Goal: Task Accomplishment & Management: Complete application form

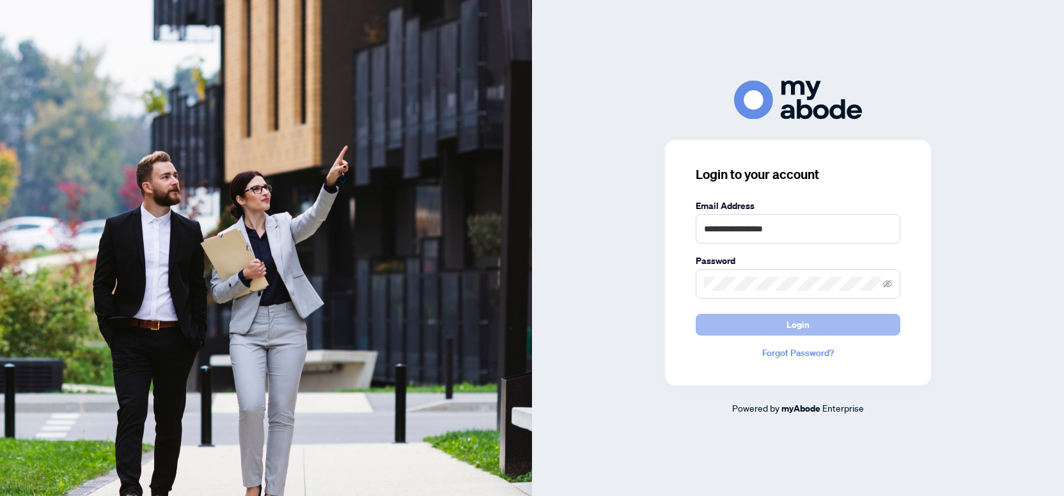
click at [778, 332] on button "Login" at bounding box center [798, 325] width 205 height 22
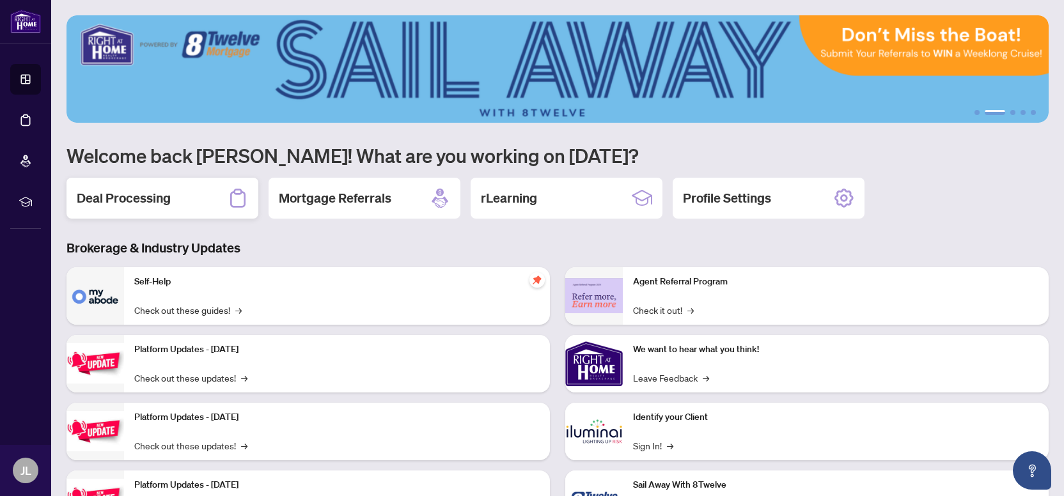
click at [169, 213] on div "Deal Processing" at bounding box center [163, 198] width 192 height 41
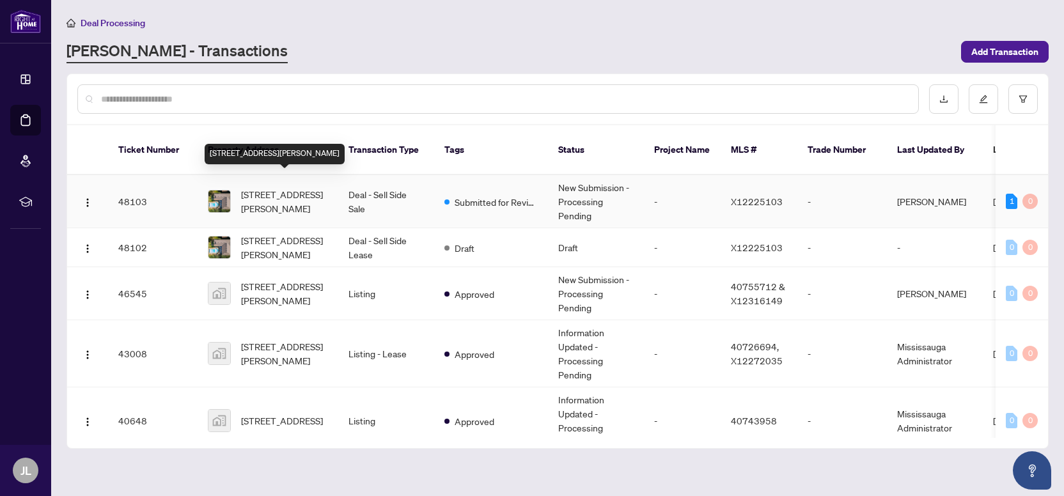
click at [277, 187] on span "594 Gordon Ave, London South, Ontario N6J 2W2, Canada" at bounding box center [284, 201] width 87 height 28
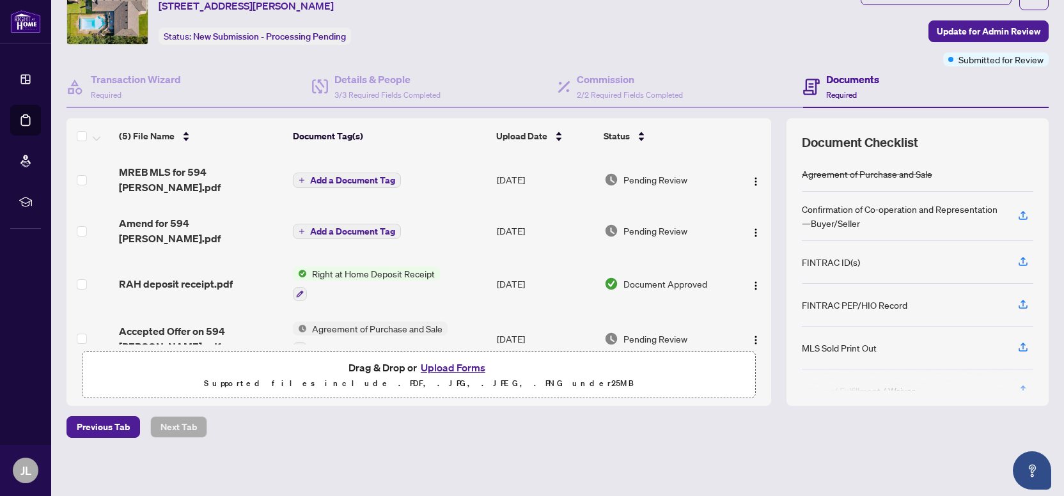
click at [350, 227] on span "Add a Document Tag" at bounding box center [352, 231] width 85 height 9
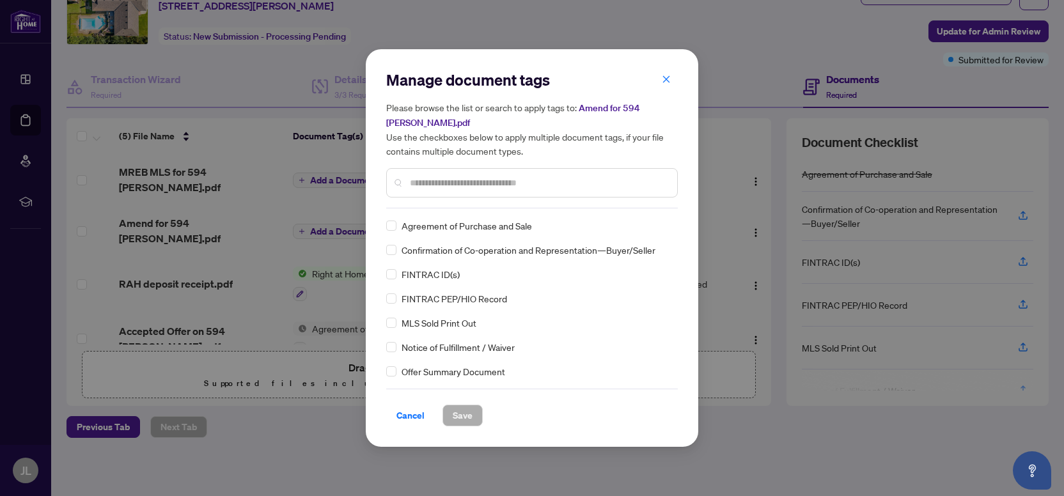
click at [509, 207] on div "Manage document tags Please browse the list or search to apply tags to: Amend f…" at bounding box center [532, 139] width 292 height 139
click at [514, 187] on input "text" at bounding box center [538, 183] width 257 height 14
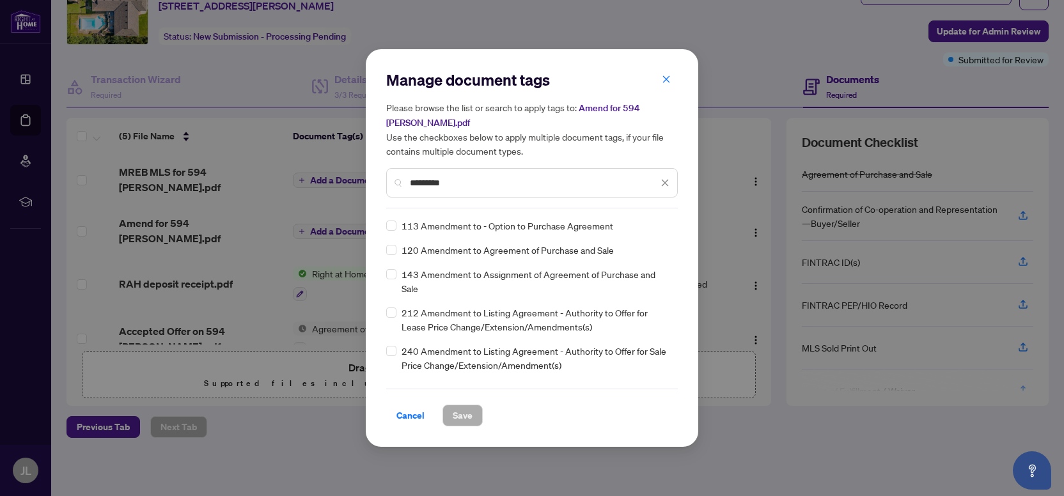
type input "*********"
click at [453, 412] on span "Save" at bounding box center [463, 415] width 20 height 20
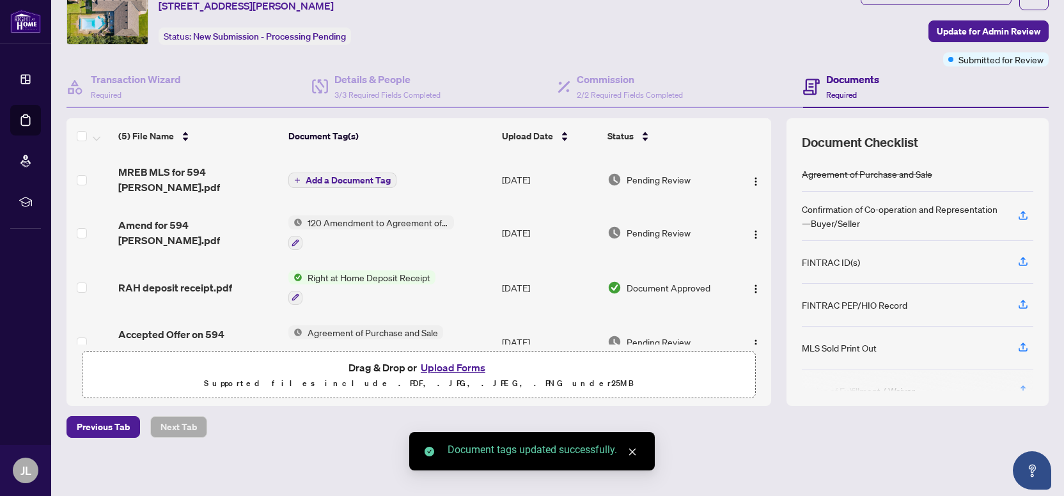
click at [351, 176] on span "Add a Document Tag" at bounding box center [348, 180] width 85 height 9
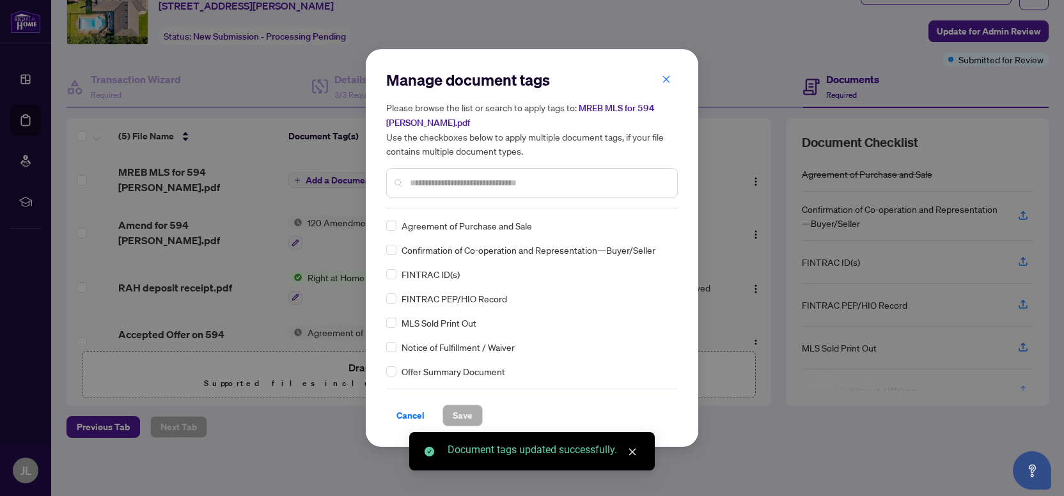
click at [459, 179] on input "text" at bounding box center [538, 183] width 257 height 14
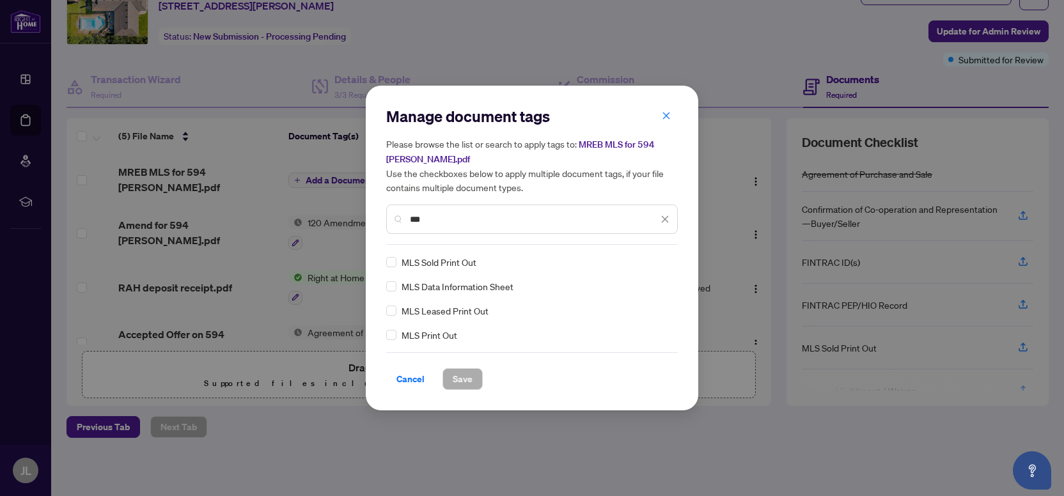
type input "***"
click at [453, 372] on span "Save" at bounding box center [463, 379] width 20 height 20
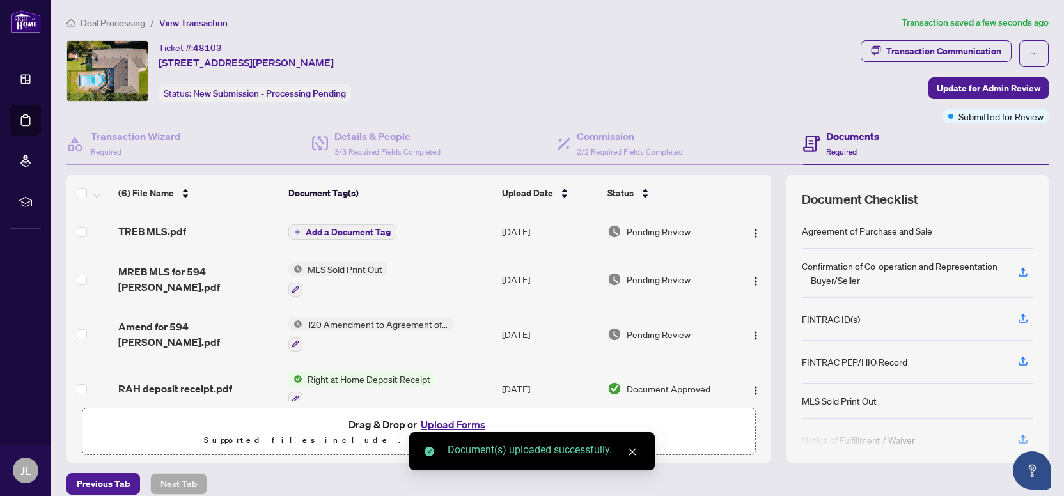
click at [334, 230] on span "Add a Document Tag" at bounding box center [348, 232] width 85 height 9
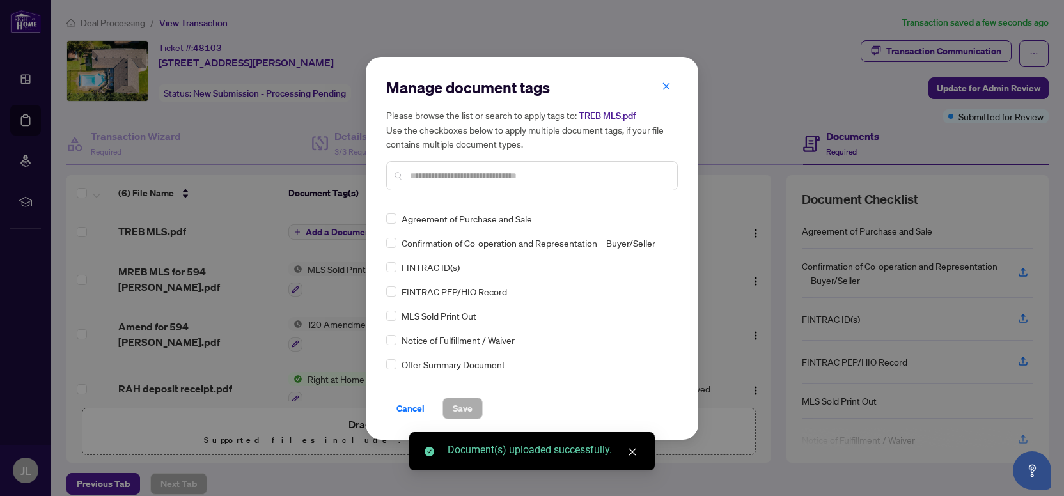
click at [439, 201] on div "Manage document tags Please browse the list or search to apply tags to: TREB ML…" at bounding box center [532, 248] width 292 height 342
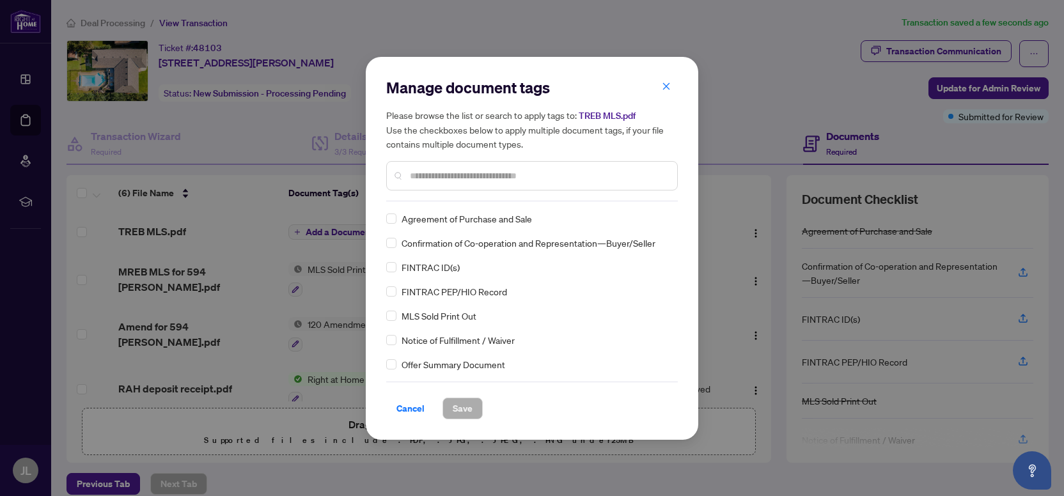
click at [460, 173] on input "text" at bounding box center [538, 176] width 257 height 14
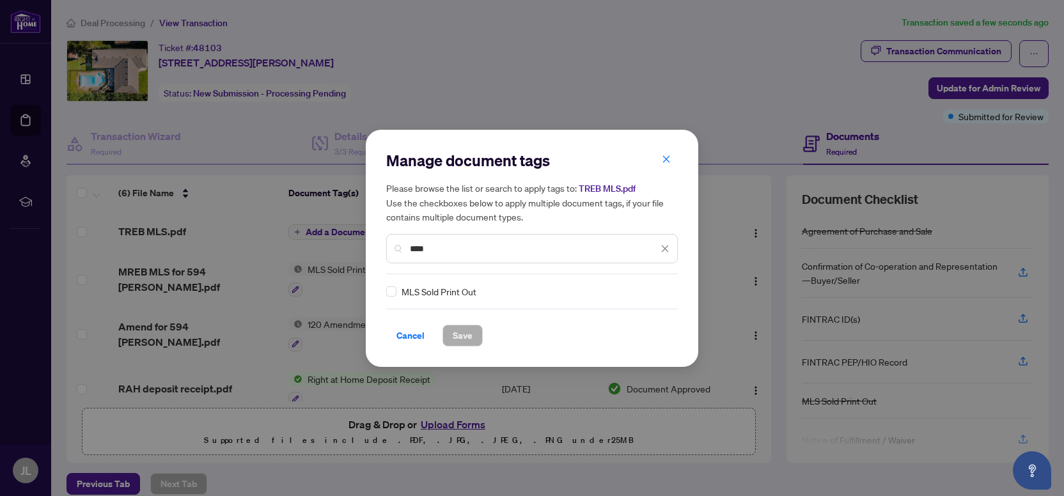
type input "****"
click at [453, 330] on span "Save" at bounding box center [463, 336] width 20 height 20
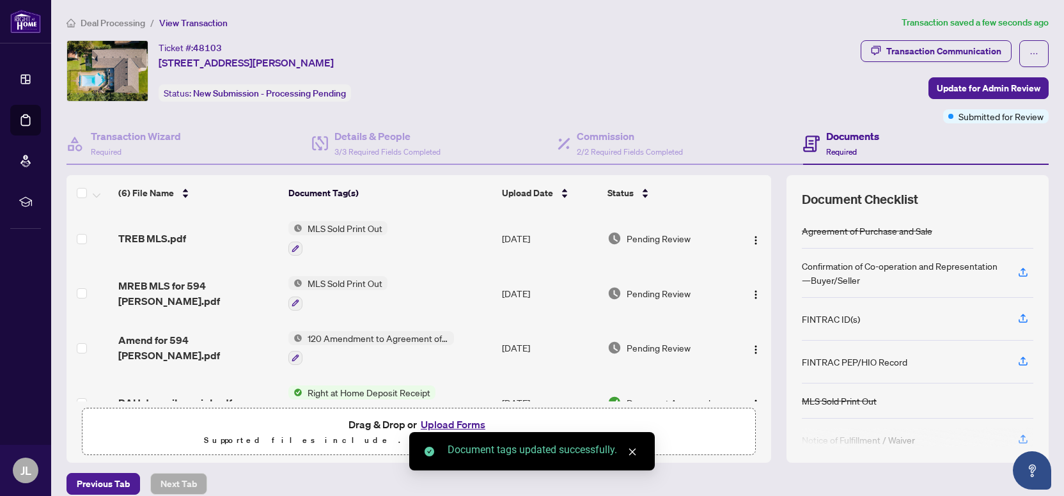
click at [988, 86] on span "Update for Admin Review" at bounding box center [989, 88] width 104 height 20
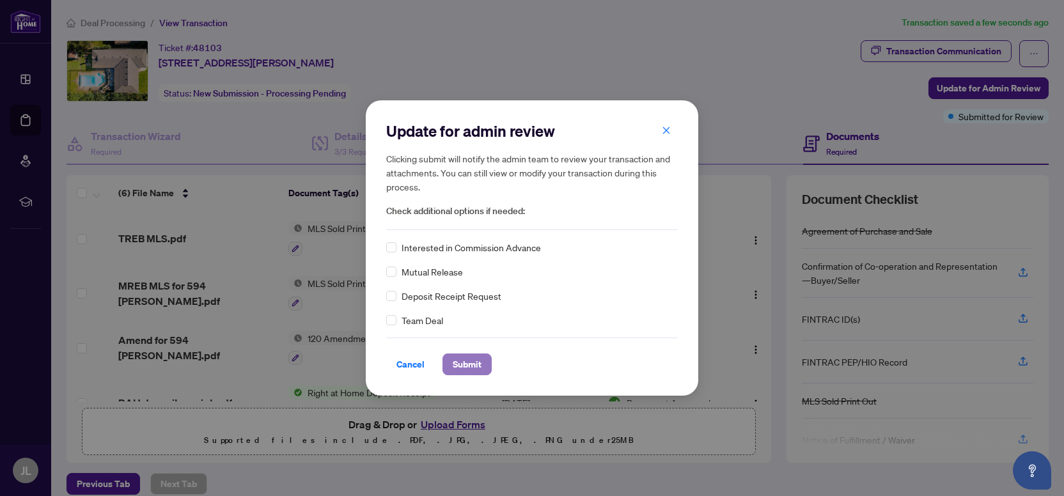
click at [462, 361] on span "Submit" at bounding box center [467, 364] width 29 height 20
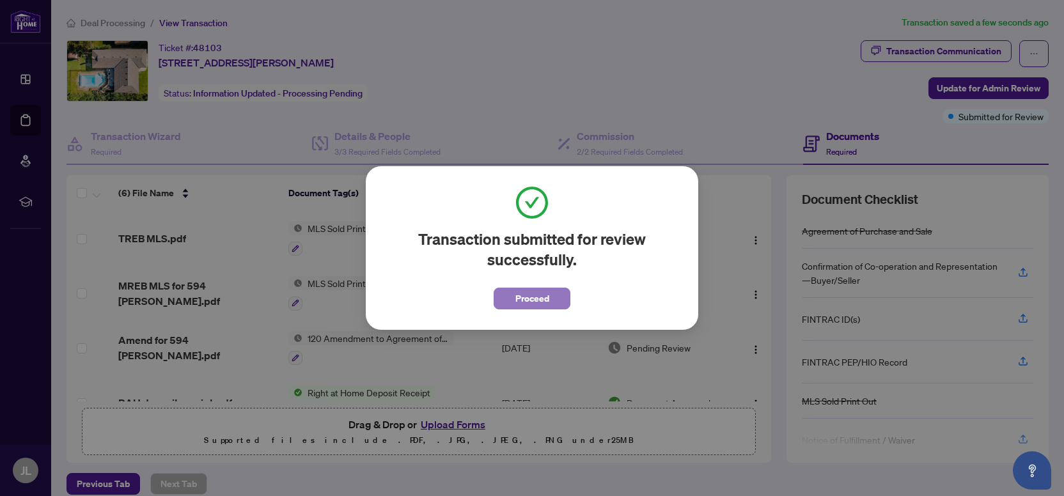
click at [527, 295] on span "Proceed" at bounding box center [532, 298] width 34 height 20
